Goal: Task Accomplishment & Management: Complete application form

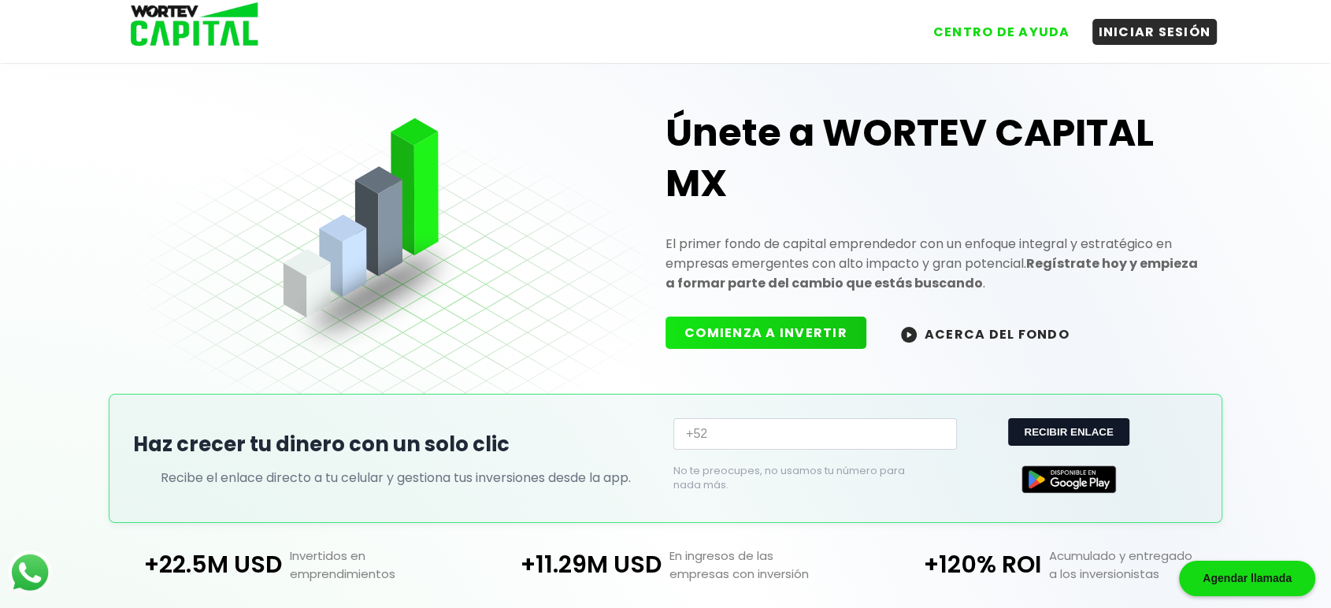
click at [233, 34] on img at bounding box center [189, 25] width 150 height 51
click at [773, 334] on button "COMIENZA A INVERTIR" at bounding box center [766, 330] width 201 height 32
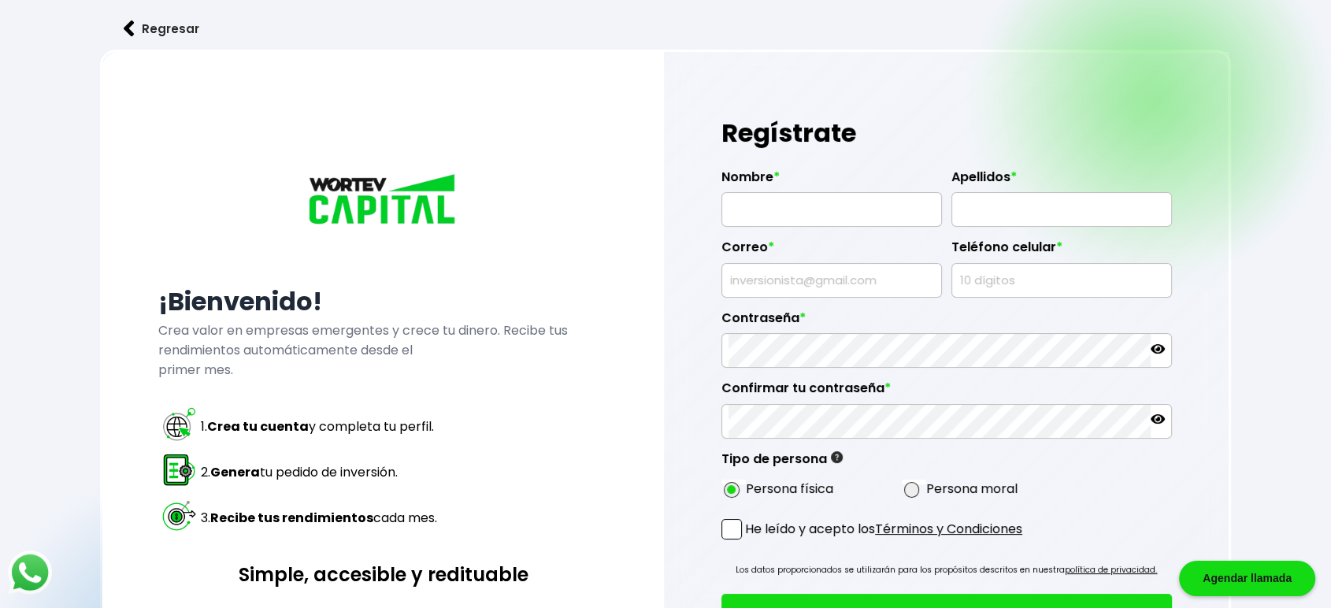
type input "[US_STATE][PERSON_NAME]"
type input "[PERSON_NAME]"
type input "[EMAIL_ADDRESS][DOMAIN_NAME]"
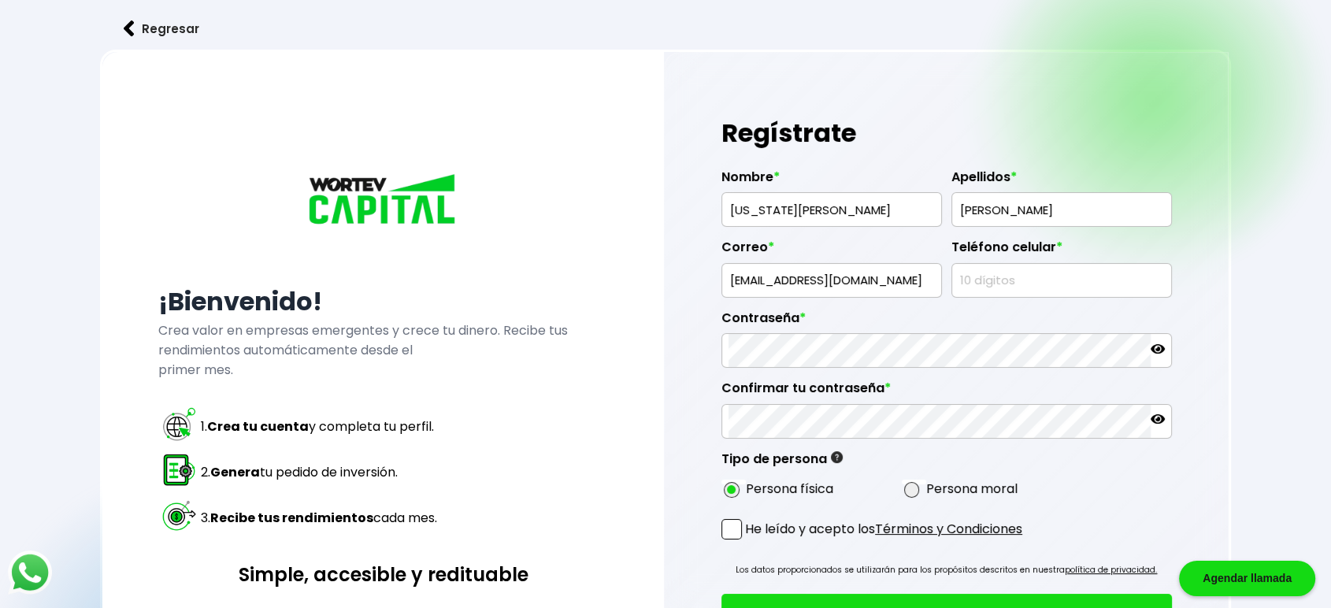
type input "2127145007"
radio input "true"
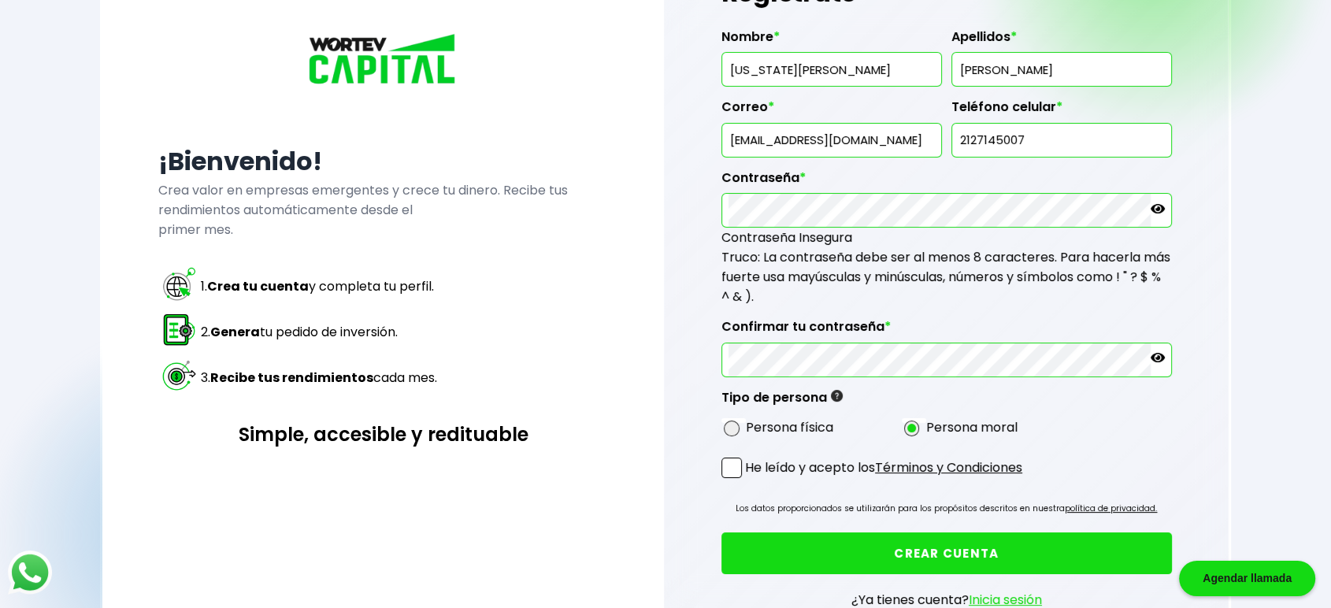
scroll to position [145, 0]
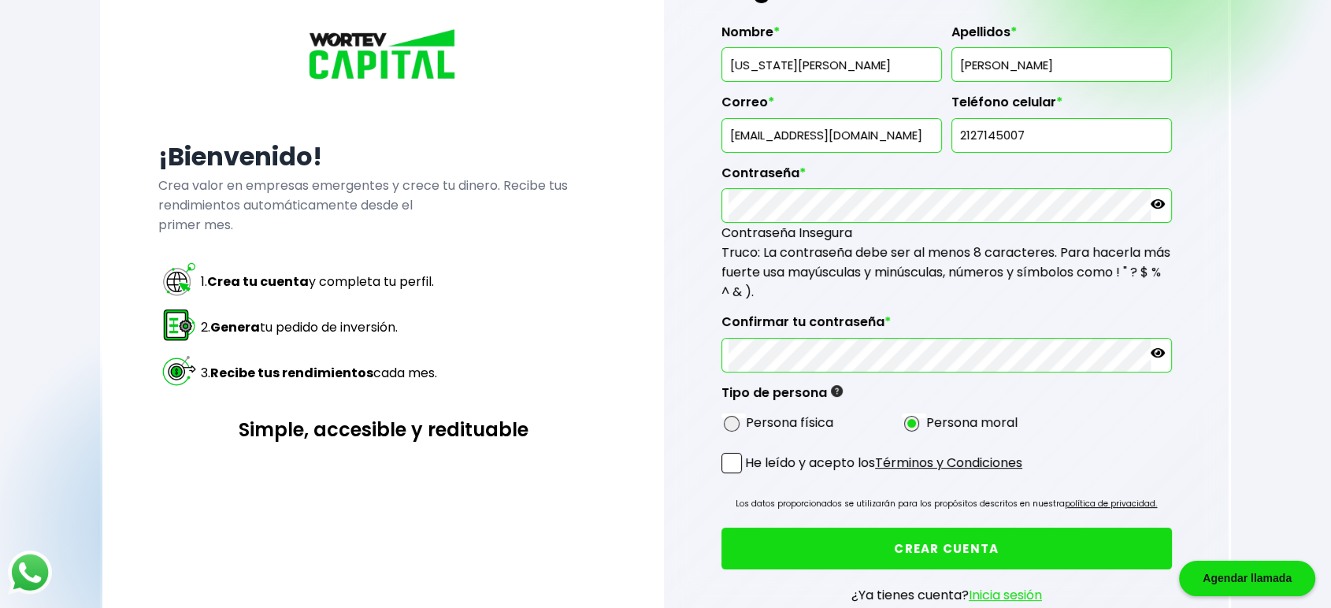
click at [725, 425] on div "Persona física" at bounding box center [812, 423] width 180 height 20
click at [729, 421] on span at bounding box center [732, 424] width 16 height 16
click at [748, 421] on input "radio" at bounding box center [753, 423] width 10 height 10
radio input "true"
click at [730, 463] on span at bounding box center [732, 463] width 20 height 20
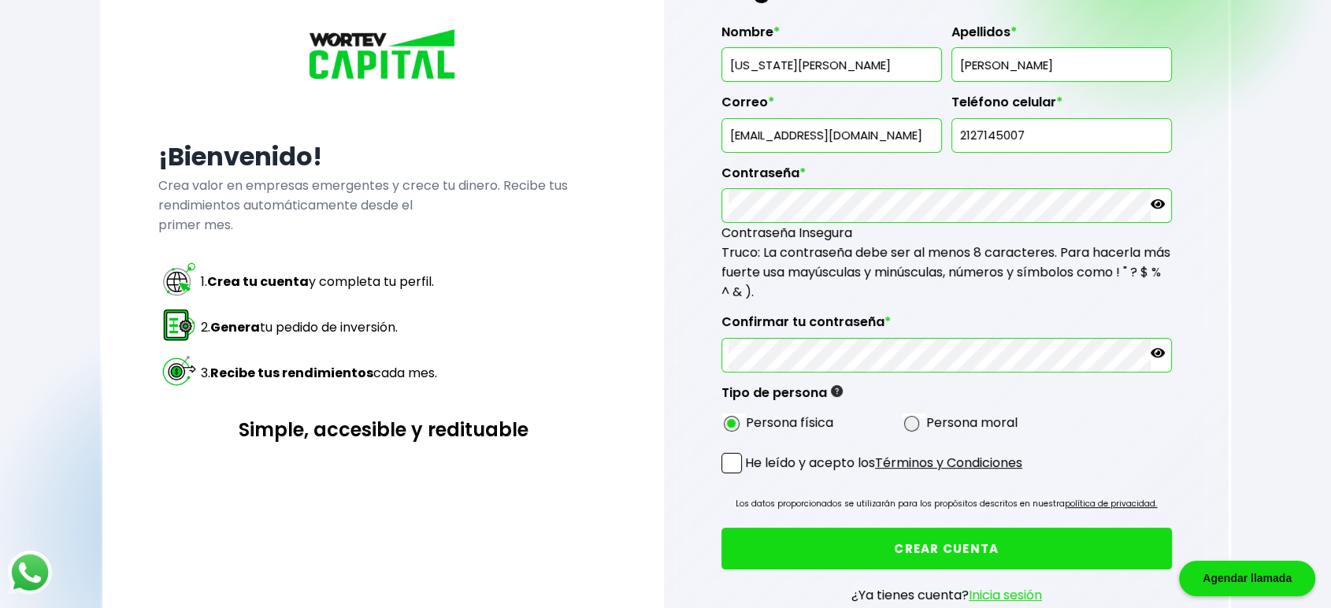
click at [748, 475] on input "He leído y acepto los Términos y Condiciones" at bounding box center [748, 475] width 0 height 0
click at [836, 538] on button "CREAR CUENTA" at bounding box center [947, 549] width 451 height 42
